Goal: Information Seeking & Learning: Learn about a topic

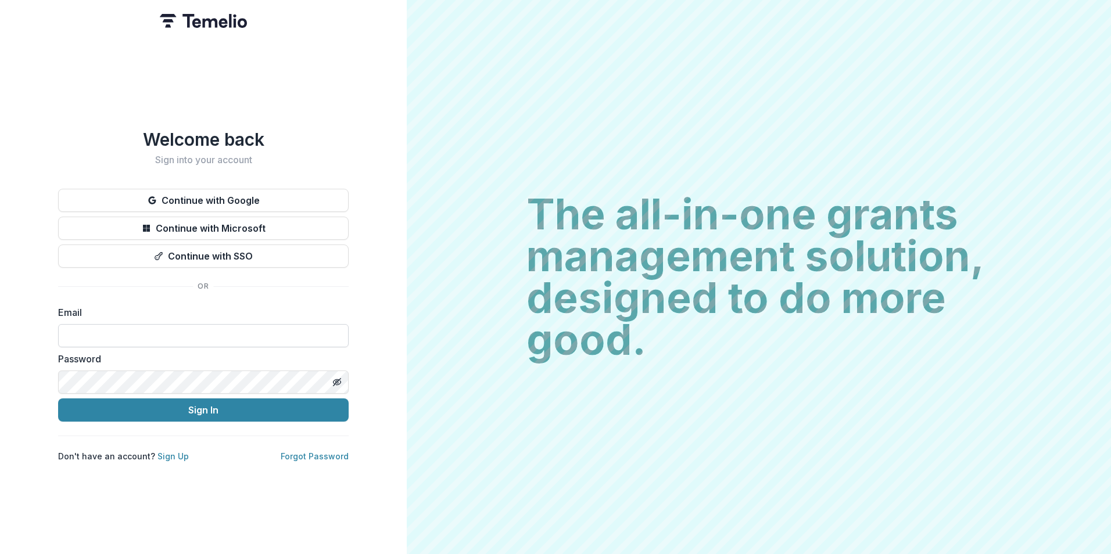
click at [166, 324] on input at bounding box center [203, 335] width 291 height 23
type input "**********"
click at [164, 361] on label "Password" at bounding box center [200, 359] width 284 height 14
click at [58, 399] on button "Sign In" at bounding box center [203, 410] width 291 height 23
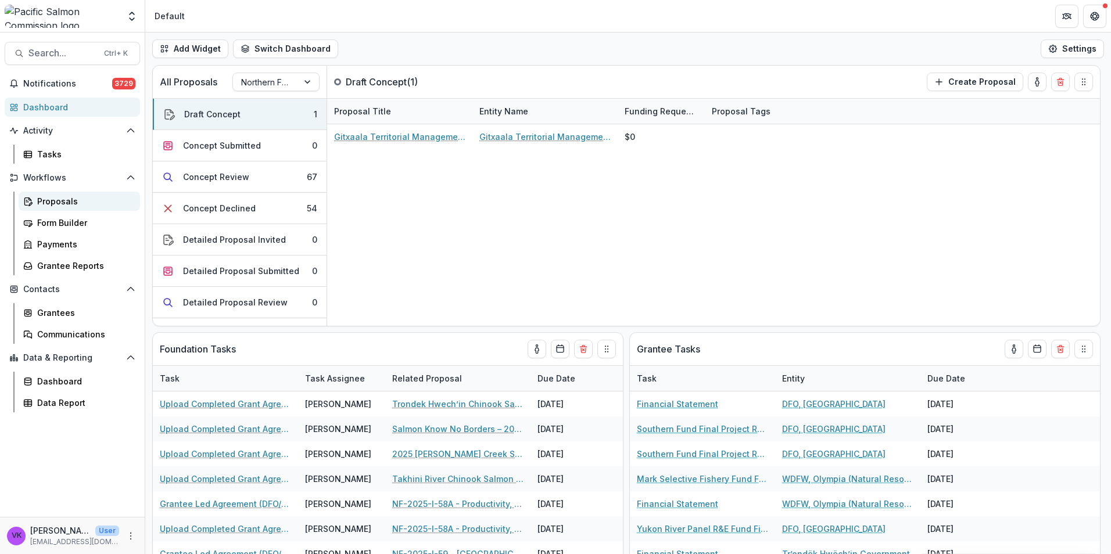
click at [53, 205] on div "Proposals" at bounding box center [84, 201] width 94 height 12
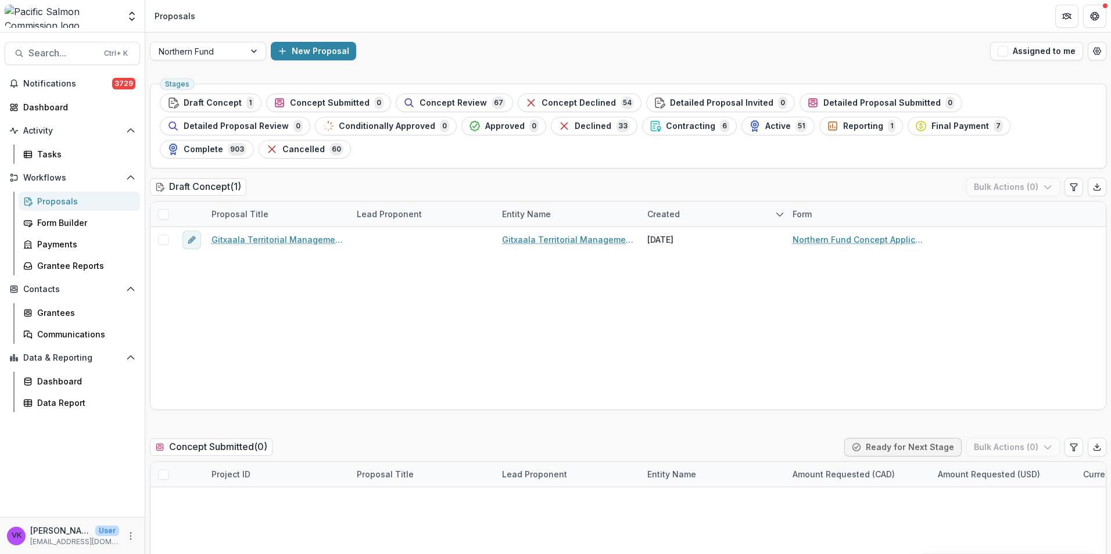
drag, startPoint x: 535, startPoint y: 127, endPoint x: 794, endPoint y: 207, distance: 270.6
click at [666, 129] on span "Contracting" at bounding box center [690, 126] width 49 height 10
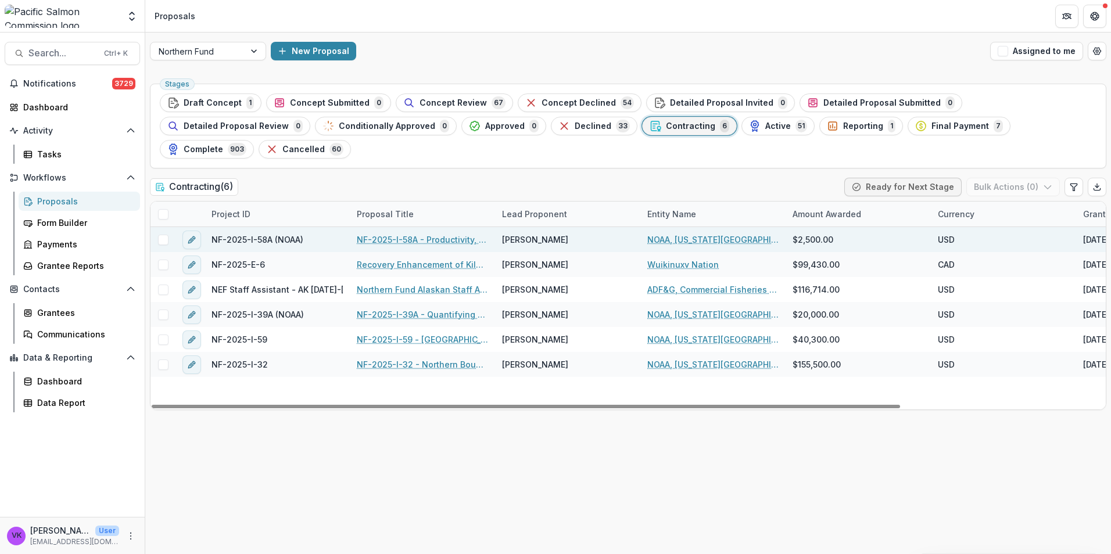
click at [413, 234] on link "NF-2025-I-58A - Productivity, Migration Timing, and Survival of Sockeye, Coho, …" at bounding box center [422, 240] width 131 height 12
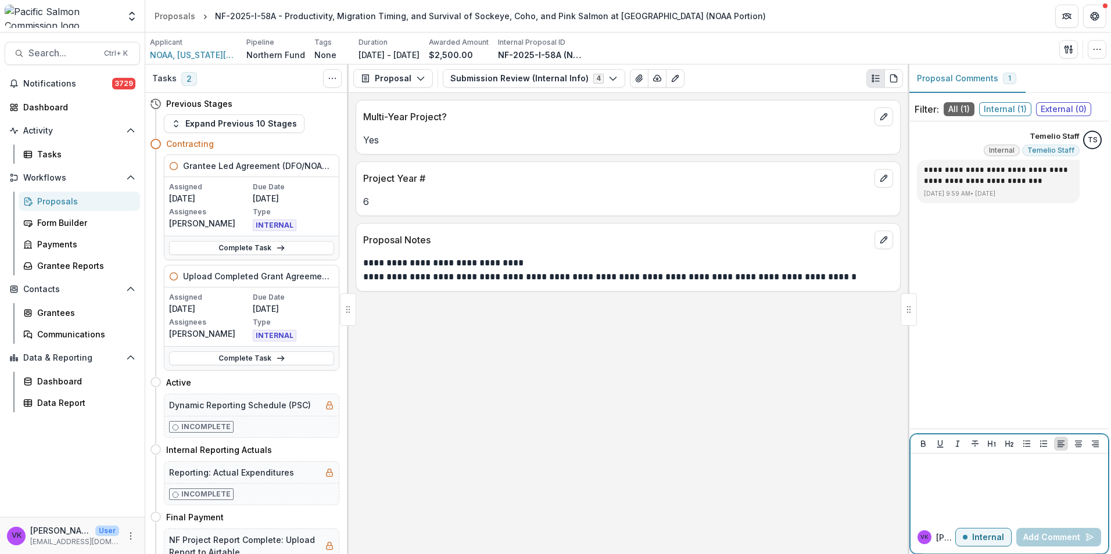
click at [975, 489] on div at bounding box center [1009, 487] width 188 height 58
drag, startPoint x: 1049, startPoint y: 533, endPoint x: 1056, endPoint y: 527, distance: 9.1
click at [1049, 532] on button "Add Comment" at bounding box center [1058, 537] width 85 height 19
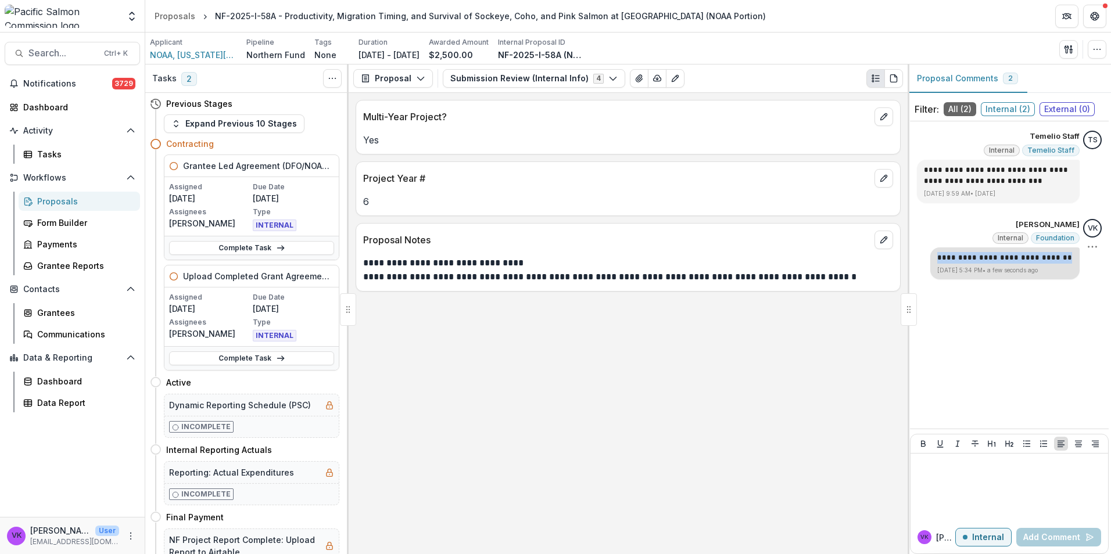
drag, startPoint x: 939, startPoint y: 260, endPoint x: 1071, endPoint y: 257, distance: 131.9
click at [1071, 257] on p "**********" at bounding box center [1004, 258] width 135 height 12
drag, startPoint x: 1071, startPoint y: 257, endPoint x: 1062, endPoint y: 256, distance: 8.7
copy p "**********"
click at [42, 204] on div "Proposals" at bounding box center [84, 201] width 94 height 12
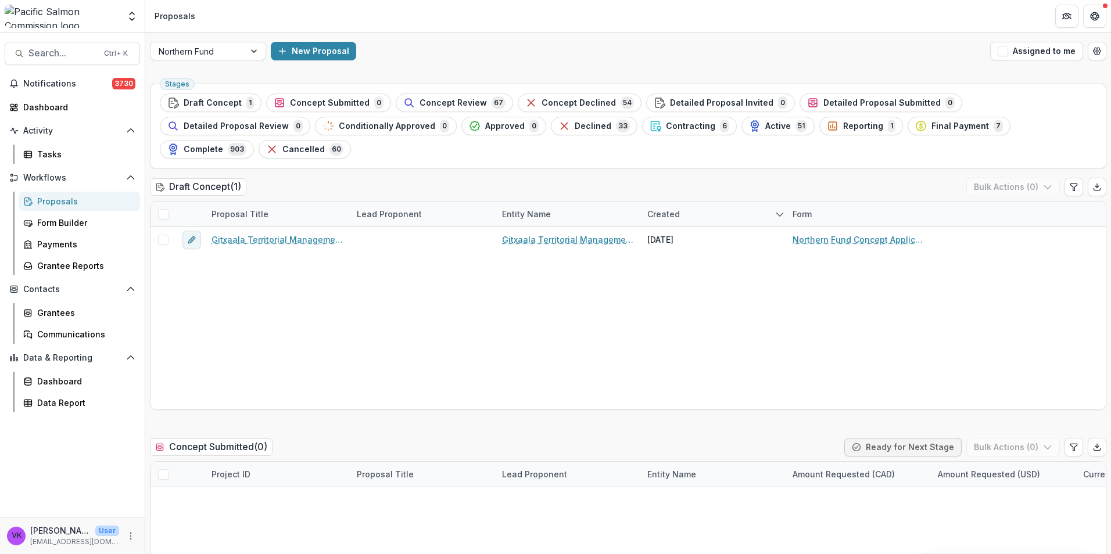
drag, startPoint x: 528, startPoint y: 126, endPoint x: 721, endPoint y: 195, distance: 205.1
click at [666, 126] on span "Contracting" at bounding box center [690, 126] width 49 height 10
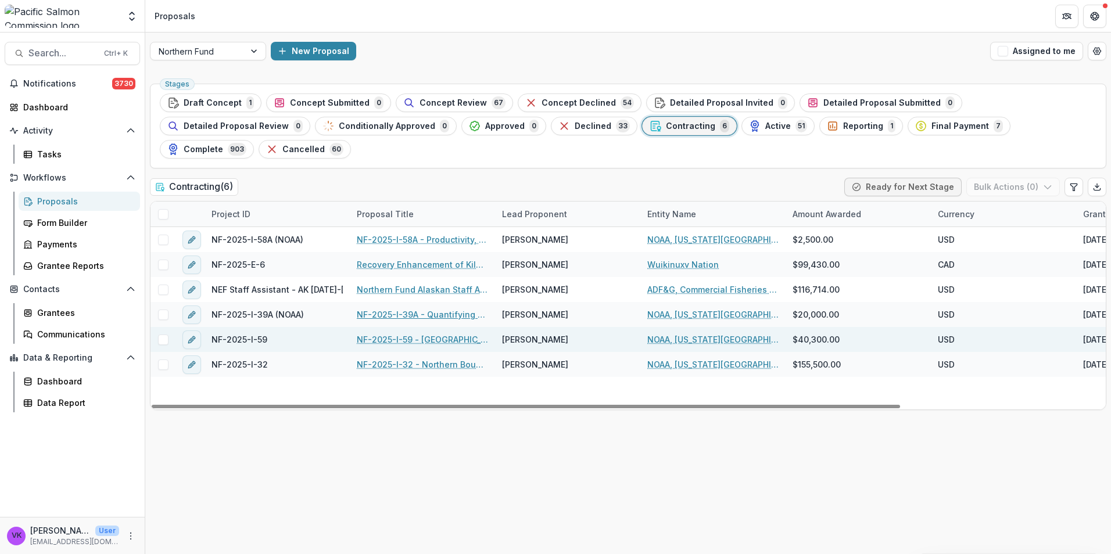
drag, startPoint x: 410, startPoint y: 293, endPoint x: 691, endPoint y: 321, distance: 282.7
click at [410, 309] on link "NF-2025-I-39A - Quantifying effects of thiamine deficiency on marine survival o…" at bounding box center [422, 315] width 131 height 12
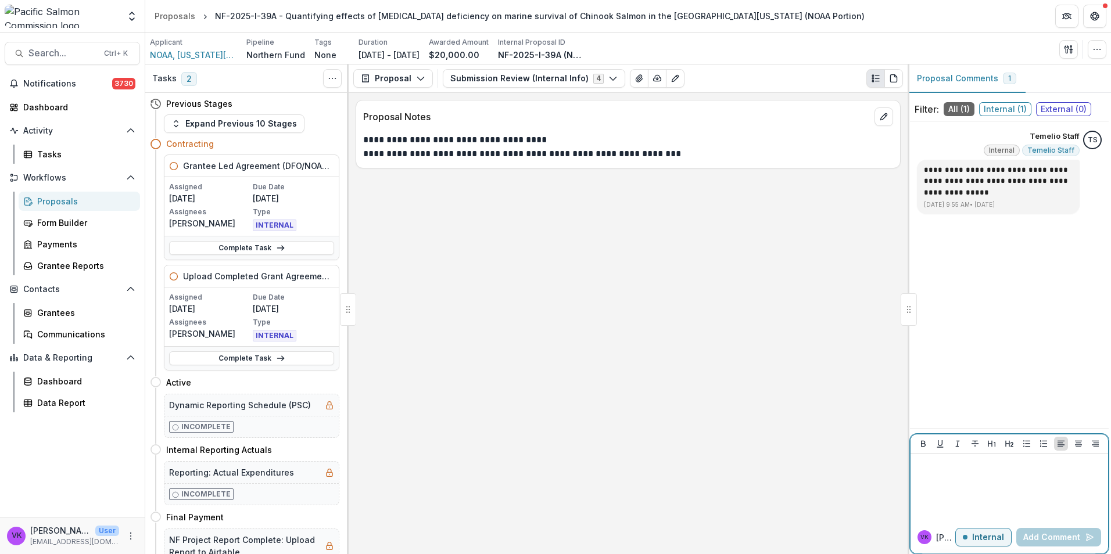
drag, startPoint x: 960, startPoint y: 478, endPoint x: 959, endPoint y: 468, distance: 9.9
click at [960, 476] on div at bounding box center [1009, 487] width 188 height 58
drag, startPoint x: 1051, startPoint y: 532, endPoint x: 1096, endPoint y: 538, distance: 45.1
click at [1054, 533] on button "Add Comment" at bounding box center [1058, 537] width 85 height 19
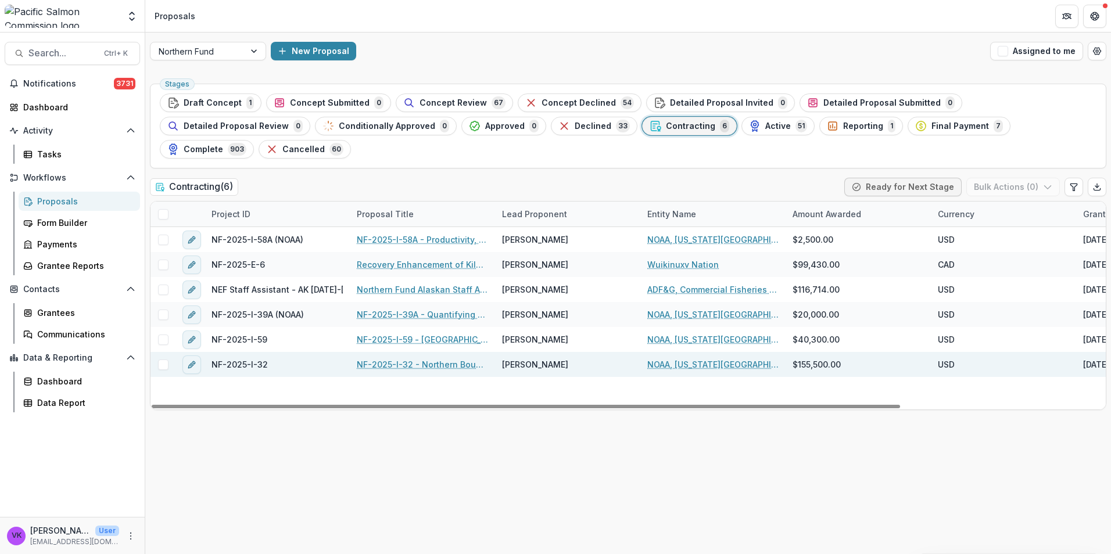
click at [411, 359] on link "NF-2025-I-32 - Northern Boundary Area Sockeye Salmon Genetic Stock Identificati…" at bounding box center [422, 365] width 131 height 12
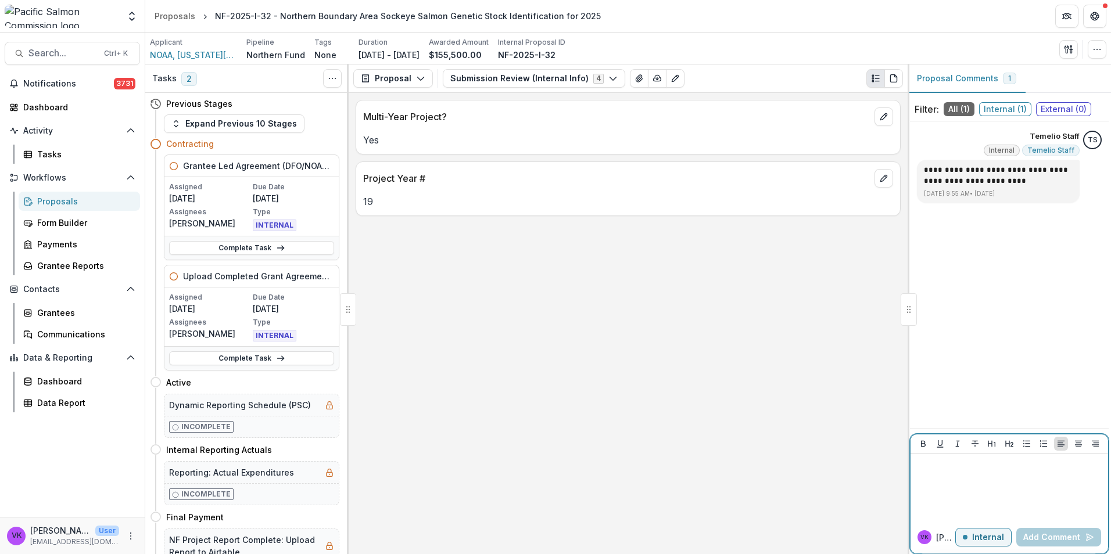
drag, startPoint x: 965, startPoint y: 477, endPoint x: 961, endPoint y: 471, distance: 7.3
click at [965, 477] on div at bounding box center [1009, 487] width 188 height 58
drag, startPoint x: 1063, startPoint y: 532, endPoint x: 1069, endPoint y: 531, distance: 5.8
click at [1065, 532] on button "Add Comment" at bounding box center [1058, 537] width 85 height 19
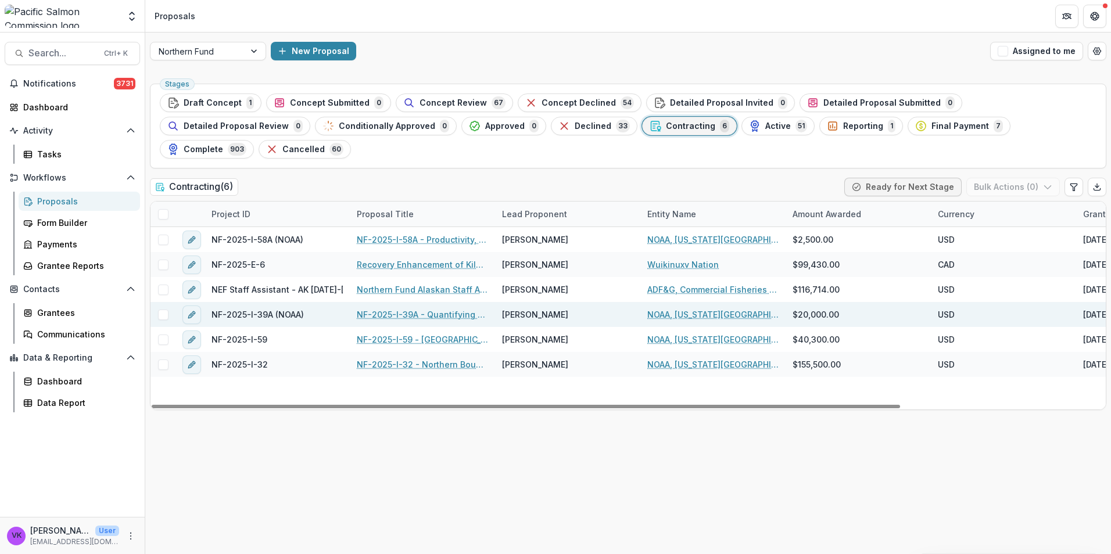
click at [395, 309] on link "NF-2025-I-39A - Quantifying effects of thiamine deficiency on marine survival o…" at bounding box center [422, 315] width 131 height 12
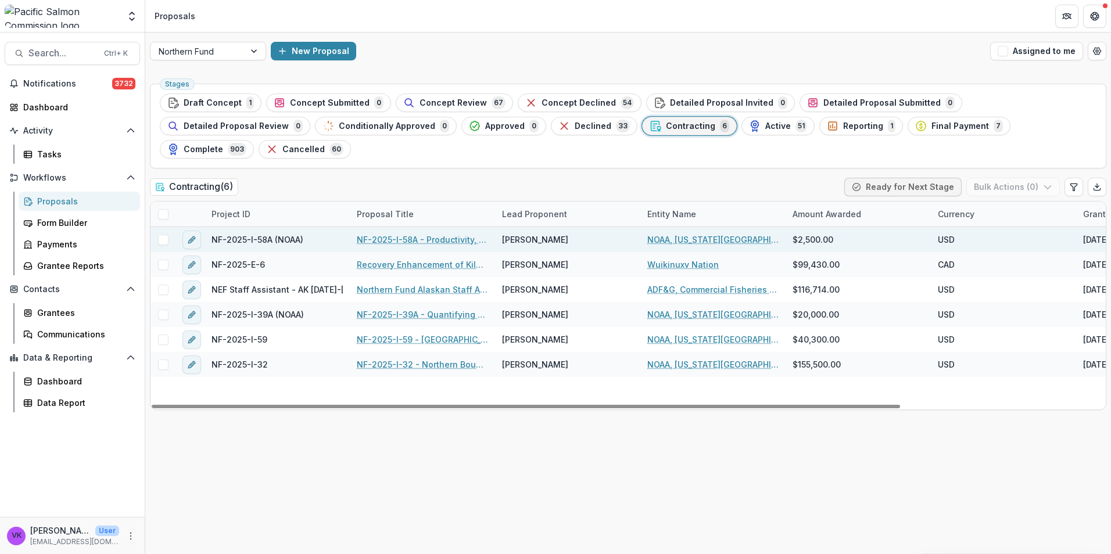
click at [406, 234] on link "NF-2025-I-58A - Productivity, Migration Timing, and Survival of Sockeye, Coho, …" at bounding box center [422, 240] width 131 height 12
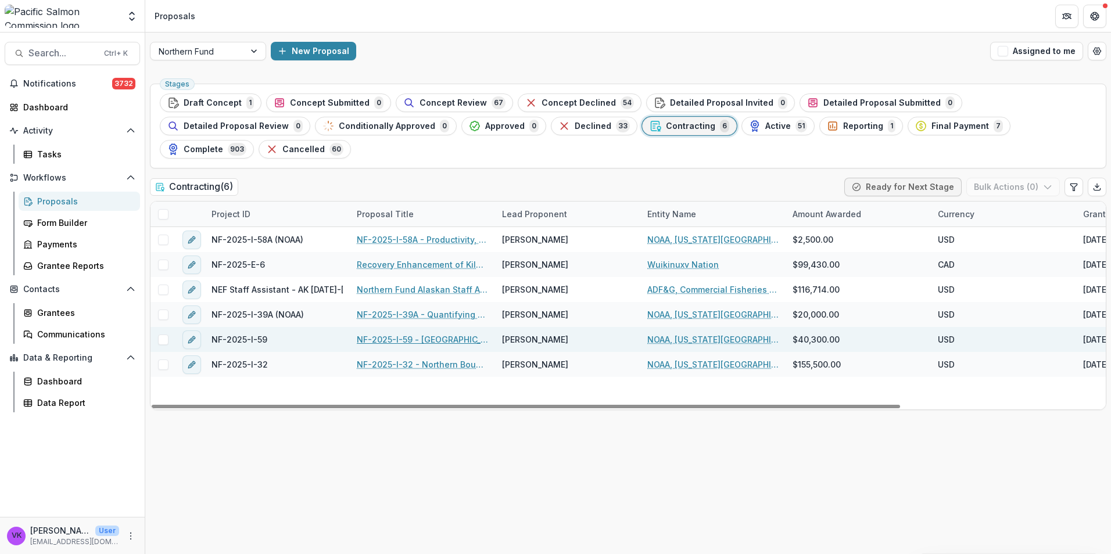
drag, startPoint x: 414, startPoint y: 316, endPoint x: 507, endPoint y: 326, distance: 93.6
click at [414, 334] on link "NF-2025-I-59 - Southeast Alaska Coastal Monitoring" at bounding box center [422, 340] width 131 height 12
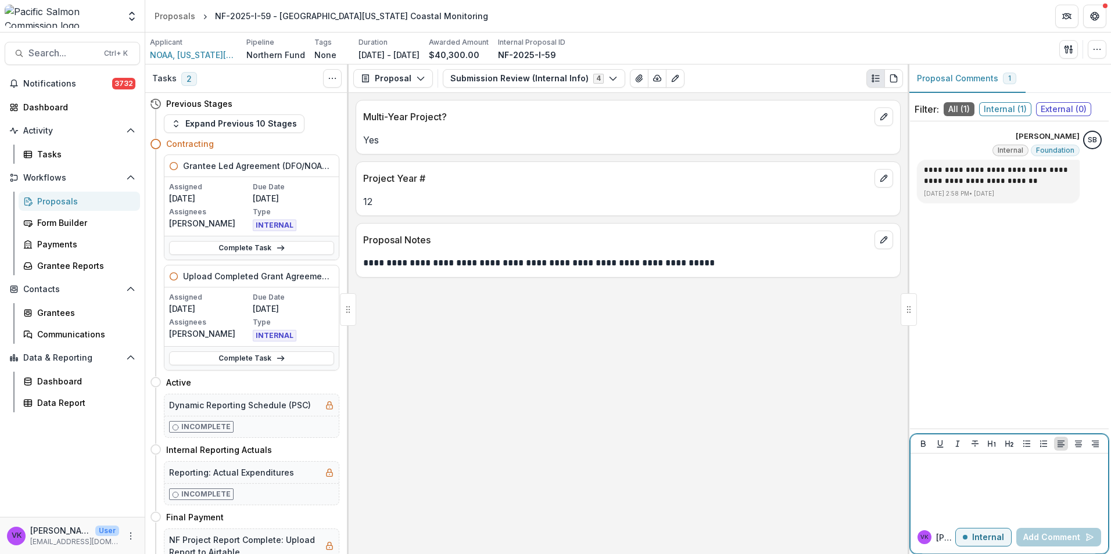
drag, startPoint x: 982, startPoint y: 478, endPoint x: 973, endPoint y: 467, distance: 14.0
click at [983, 478] on div at bounding box center [1009, 487] width 188 height 58
drag, startPoint x: 1076, startPoint y: 538, endPoint x: 1104, endPoint y: 539, distance: 27.9
click at [1076, 538] on button "Add Comment" at bounding box center [1058, 537] width 85 height 19
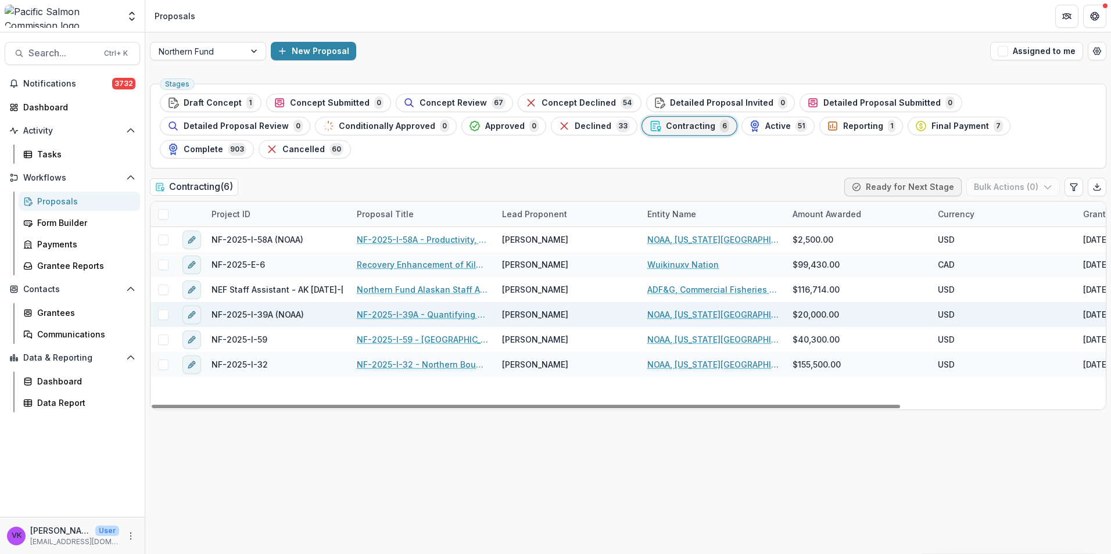
click at [461, 309] on link "NF-2025-I-39A - Quantifying effects of thiamine deficiency on marine survival o…" at bounding box center [422, 315] width 131 height 12
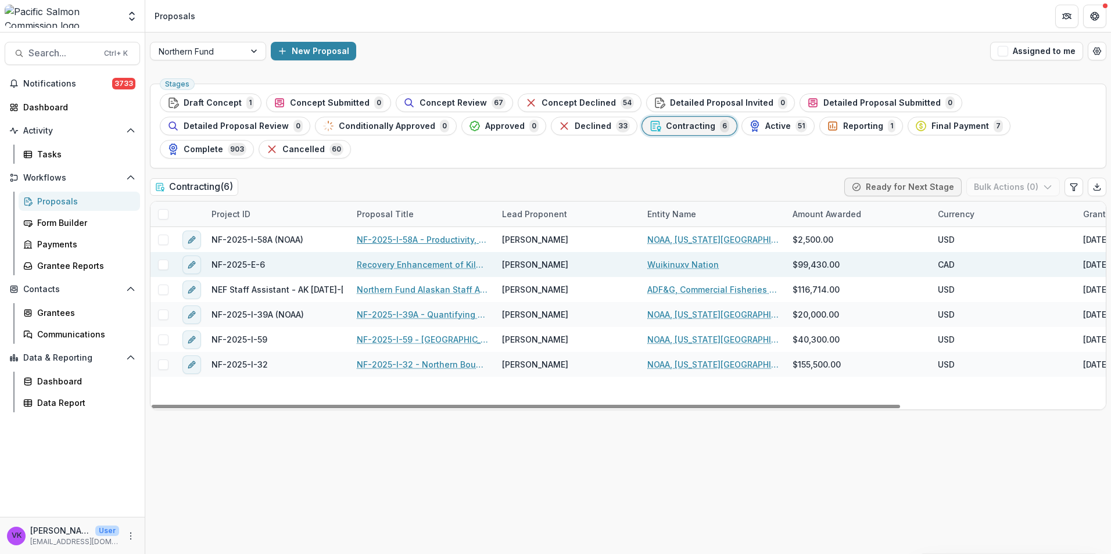
drag, startPoint x: 396, startPoint y: 216, endPoint x: 507, endPoint y: 242, distance: 114.2
click at [398, 234] on link "NF-2025-I-58A - Productivity, Migration Timing, and Survival of Sockeye, Coho, …" at bounding box center [422, 240] width 131 height 12
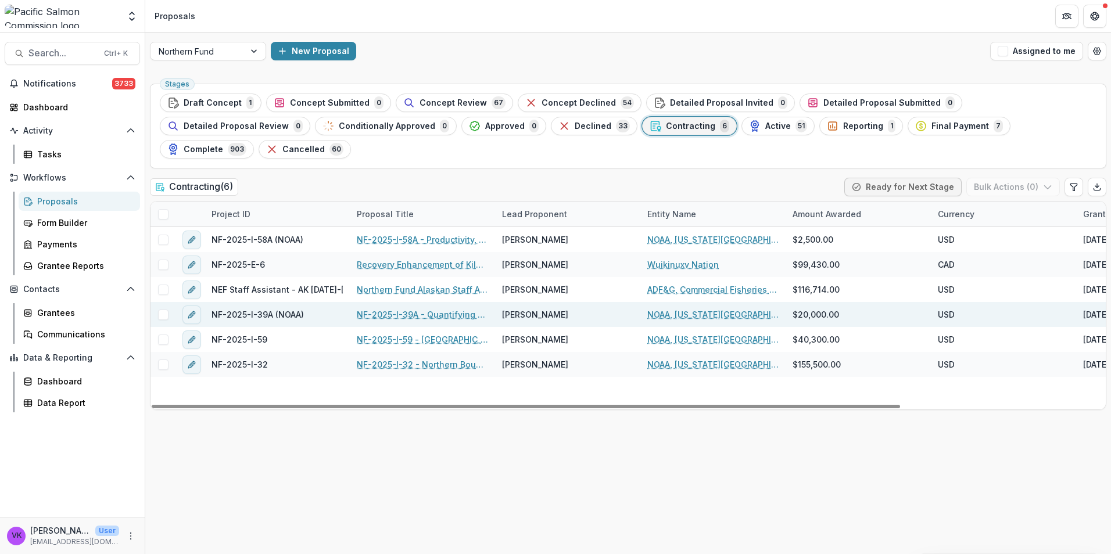
click at [442, 309] on link "NF-2025-I-39A - Quantifying effects of thiamine deficiency on marine survival o…" at bounding box center [422, 315] width 131 height 12
drag, startPoint x: 378, startPoint y: 317, endPoint x: 539, endPoint y: 303, distance: 161.6
click at [377, 334] on link "NF-2025-I-59 - Southeast Alaska Coastal Monitoring" at bounding box center [422, 340] width 131 height 12
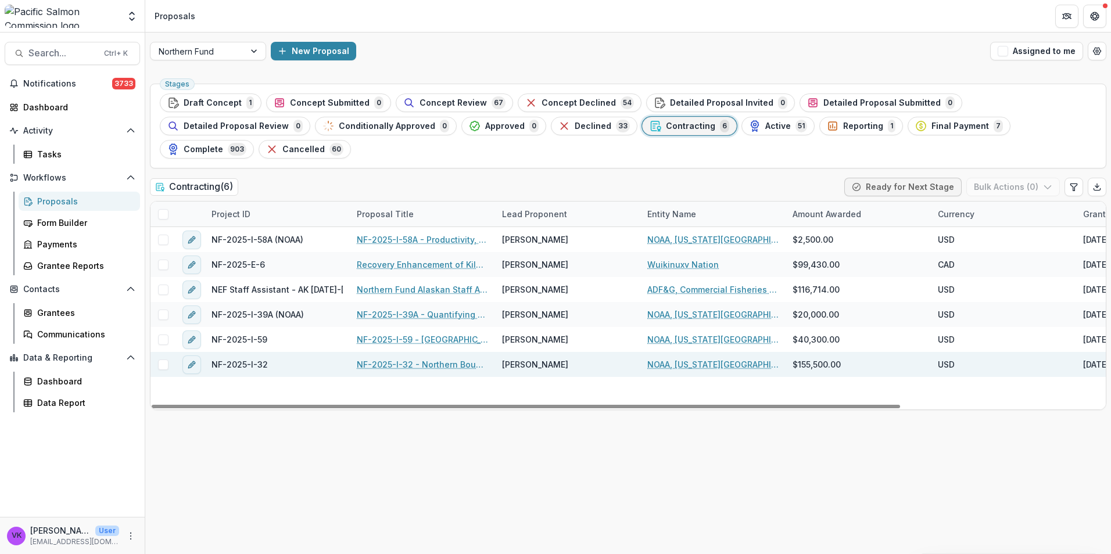
drag, startPoint x: 429, startPoint y: 339, endPoint x: 438, endPoint y: 342, distance: 8.5
click at [429, 359] on link "NF-2025-I-32 - Northern Boundary Area Sockeye Salmon Genetic Stock Identificati…" at bounding box center [422, 365] width 131 height 12
